Goal: Find specific page/section: Find specific page/section

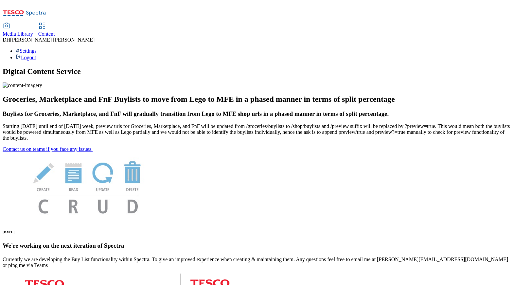
click at [33, 31] on span "Media Library" at bounding box center [18, 34] width 30 height 6
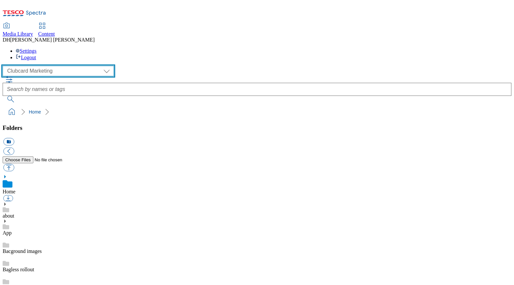
click at [41, 66] on select "Clubcard Marketing Demo Dotcom UK Emails GHS Marketing UK GHS Product UK GHS RO…" at bounding box center [58, 71] width 111 height 10
select select "flare-ghs-mktg"
click at [4, 66] on select "Clubcard Marketing Demo Dotcom UK Emails GHS Marketing UK GHS Product UK GHS RO…" at bounding box center [58, 71] width 111 height 10
